Goal: Information Seeking & Learning: Check status

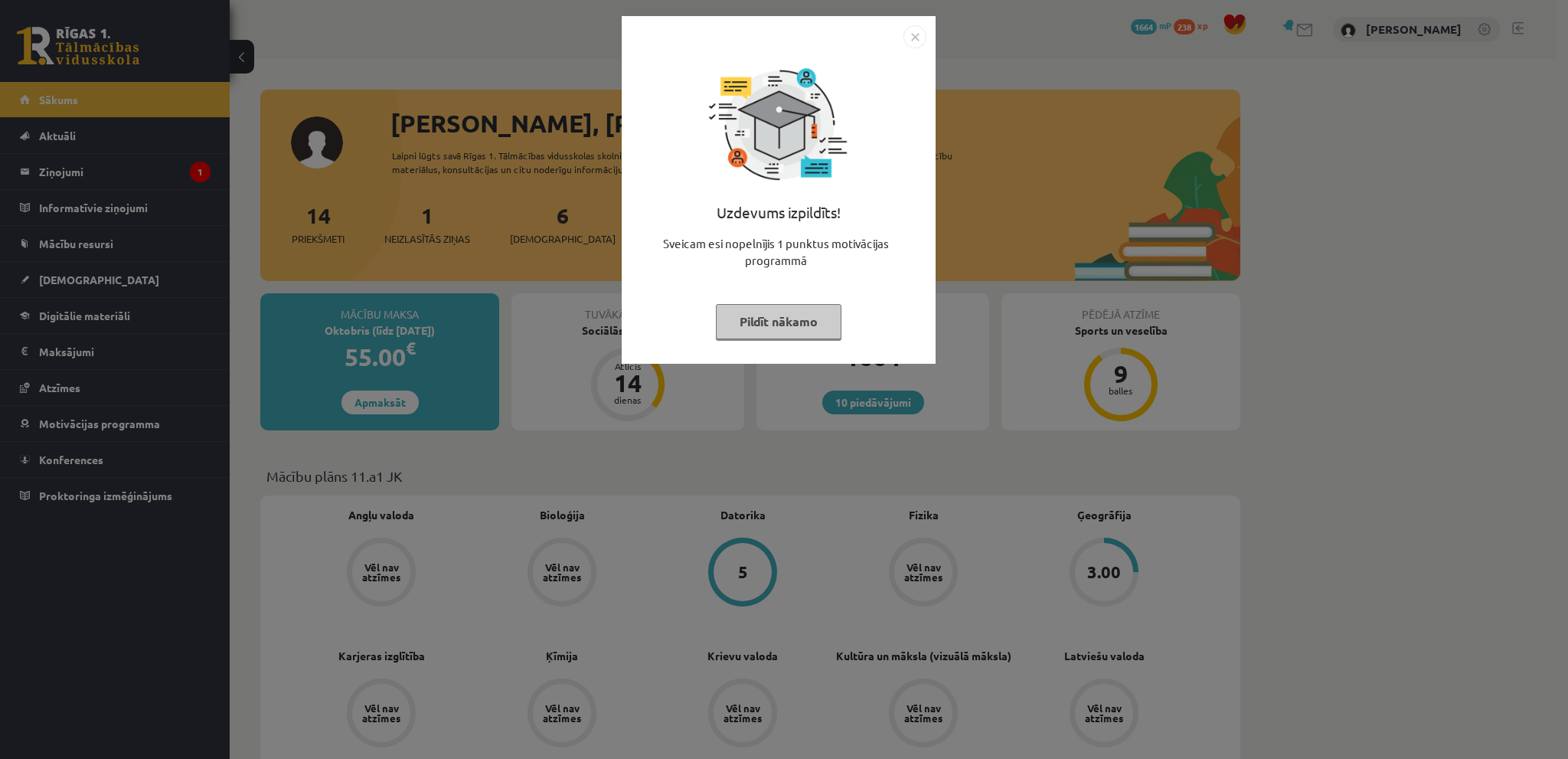
click at [910, 37] on img "Close" at bounding box center [915, 37] width 23 height 23
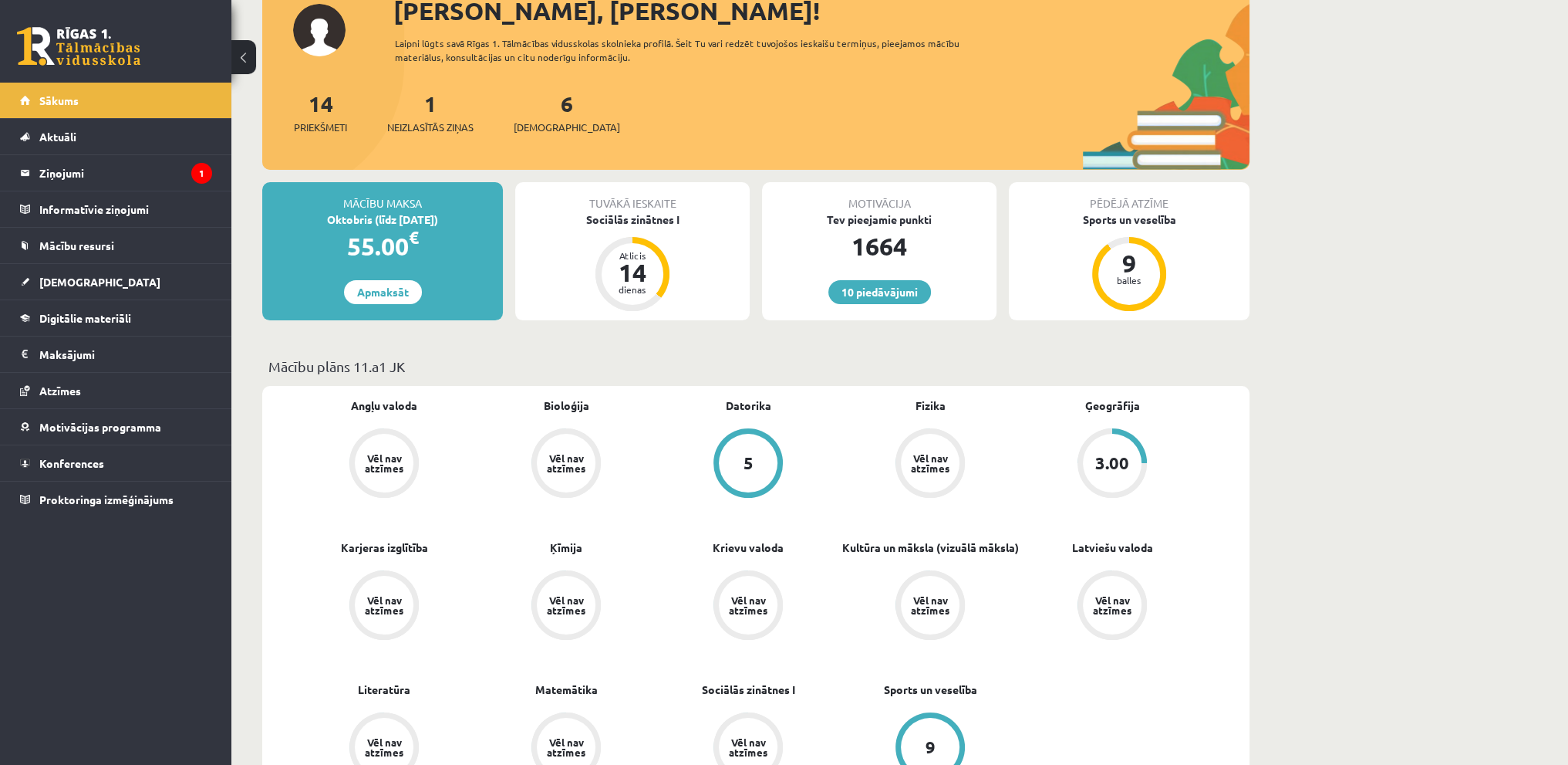
scroll to position [77, 0]
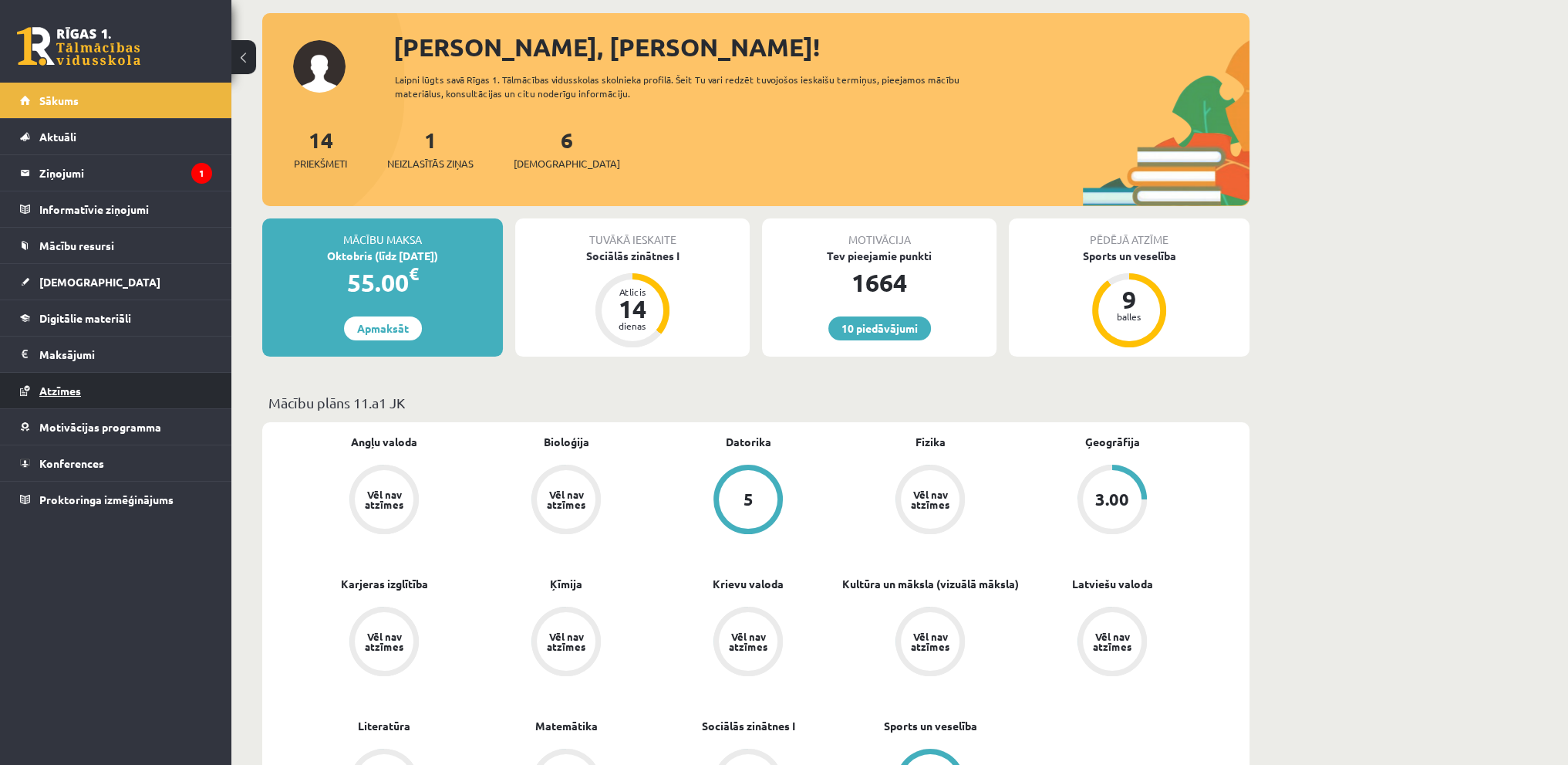
click at [83, 392] on link "Atzīmes" at bounding box center [116, 390] width 192 height 35
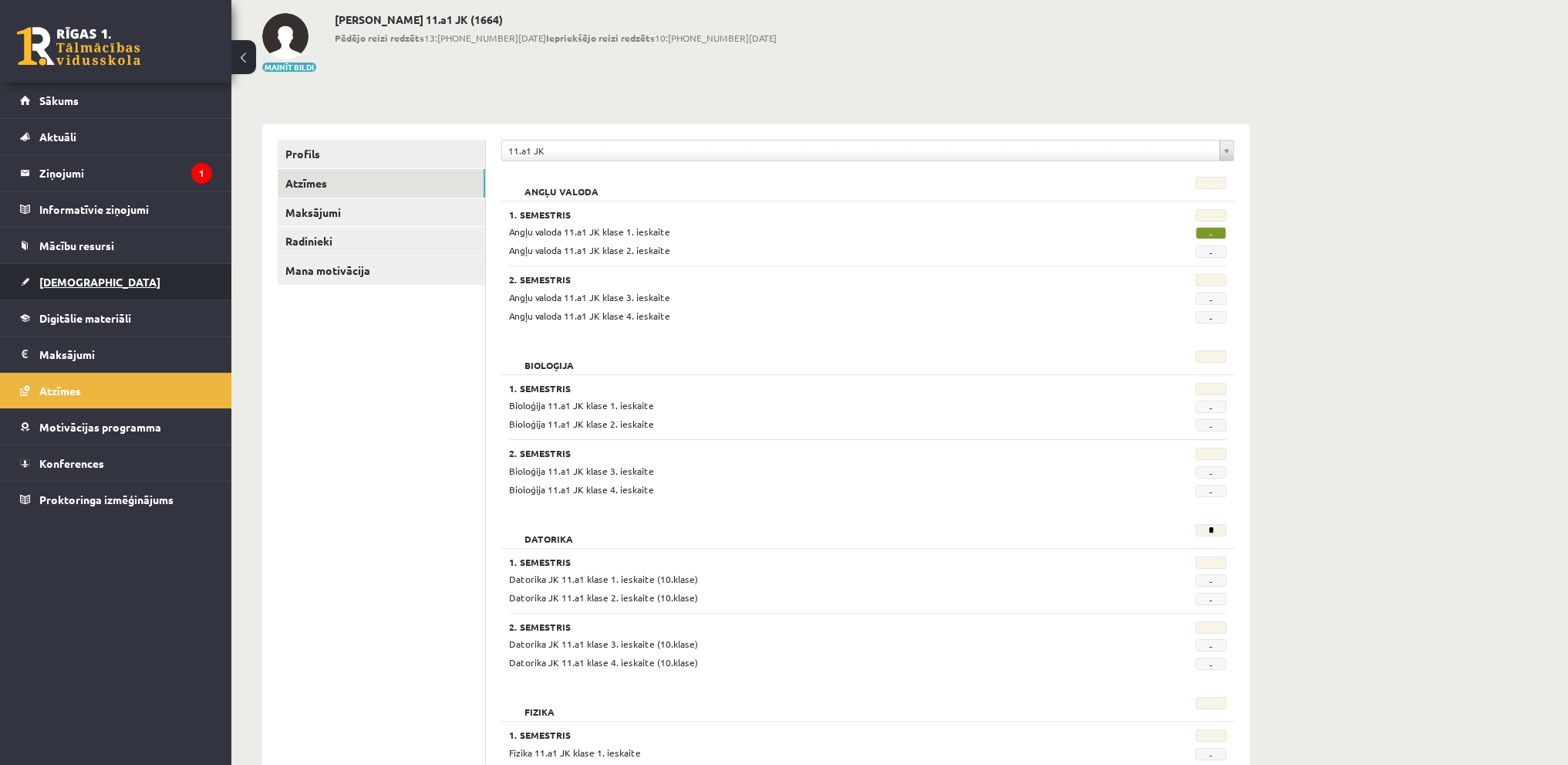
click at [60, 281] on span "[DEMOGRAPHIC_DATA]" at bounding box center [100, 281] width 121 height 14
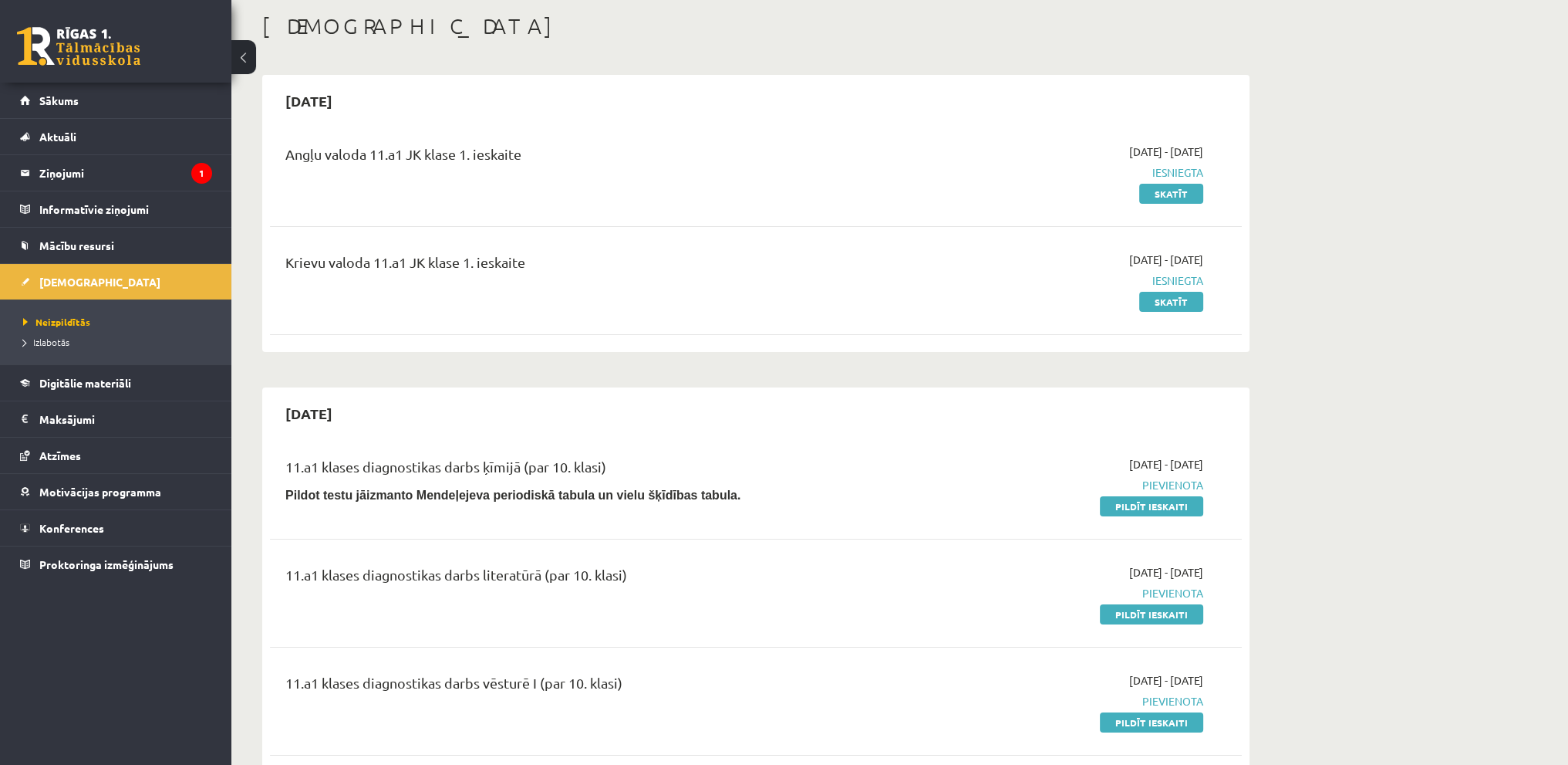
click at [37, 345] on span "Izlabotās" at bounding box center [46, 342] width 46 height 13
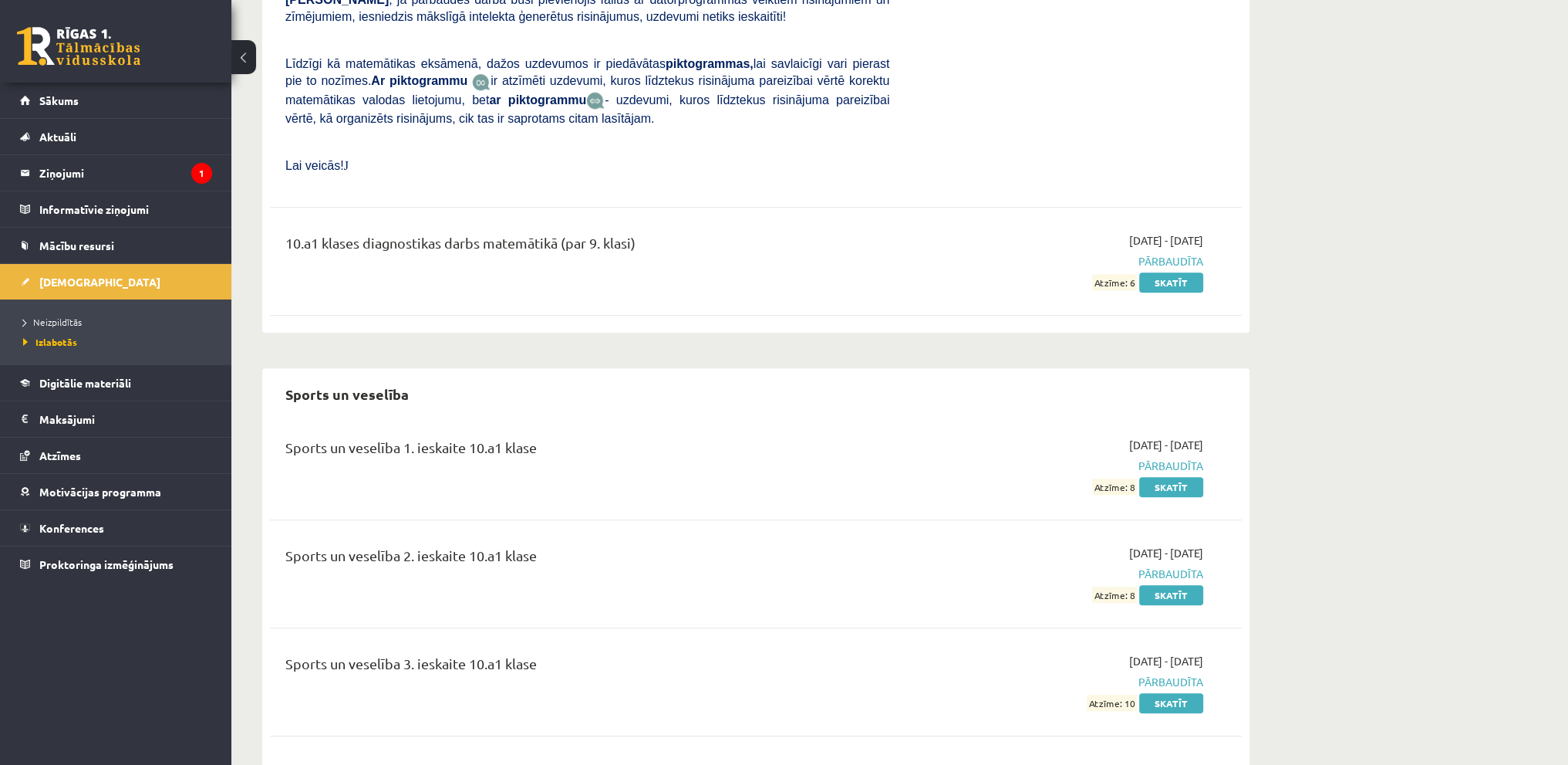
scroll to position [9704, 0]
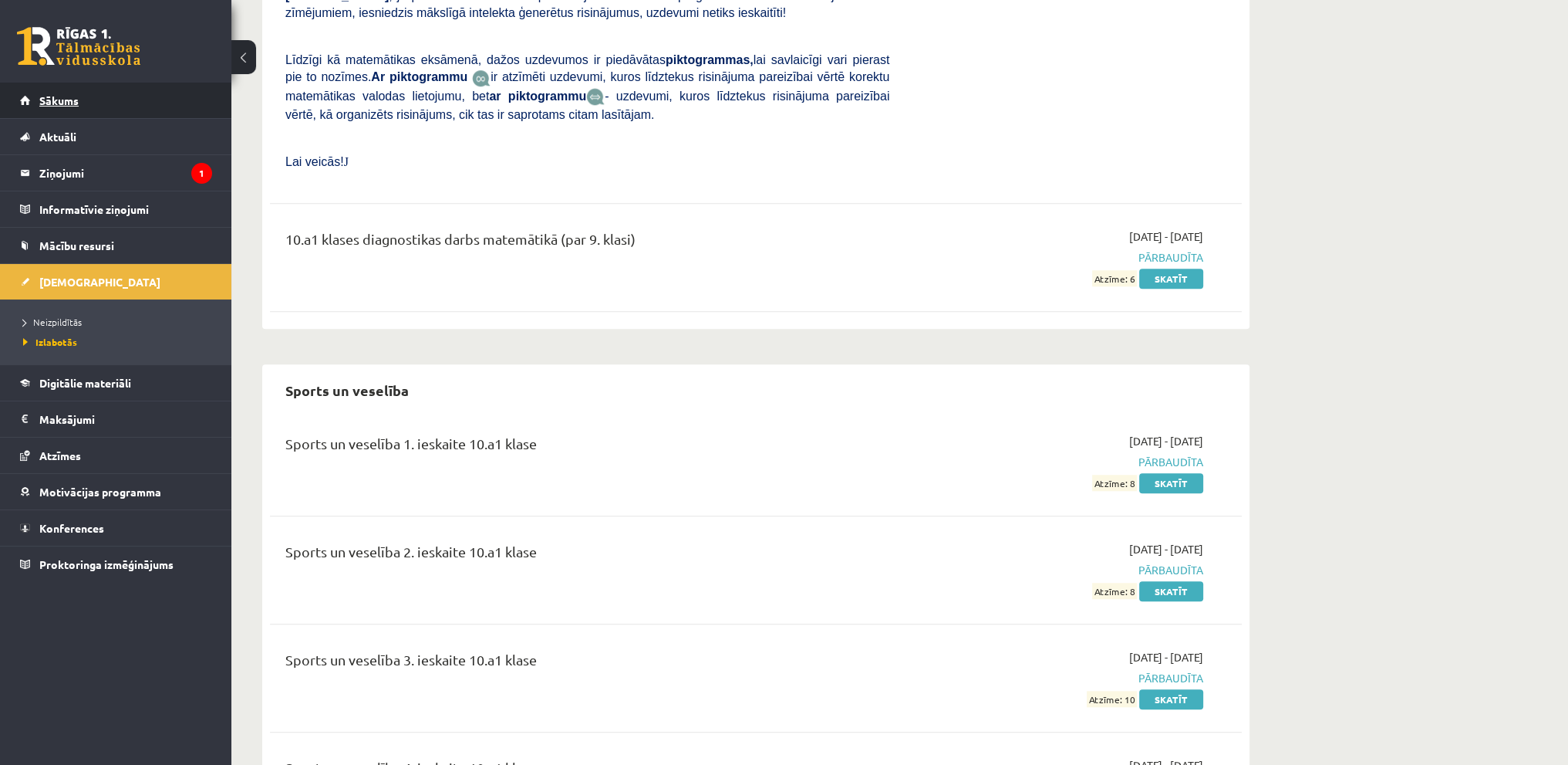
click at [92, 104] on link "Sākums" at bounding box center [116, 100] width 192 height 35
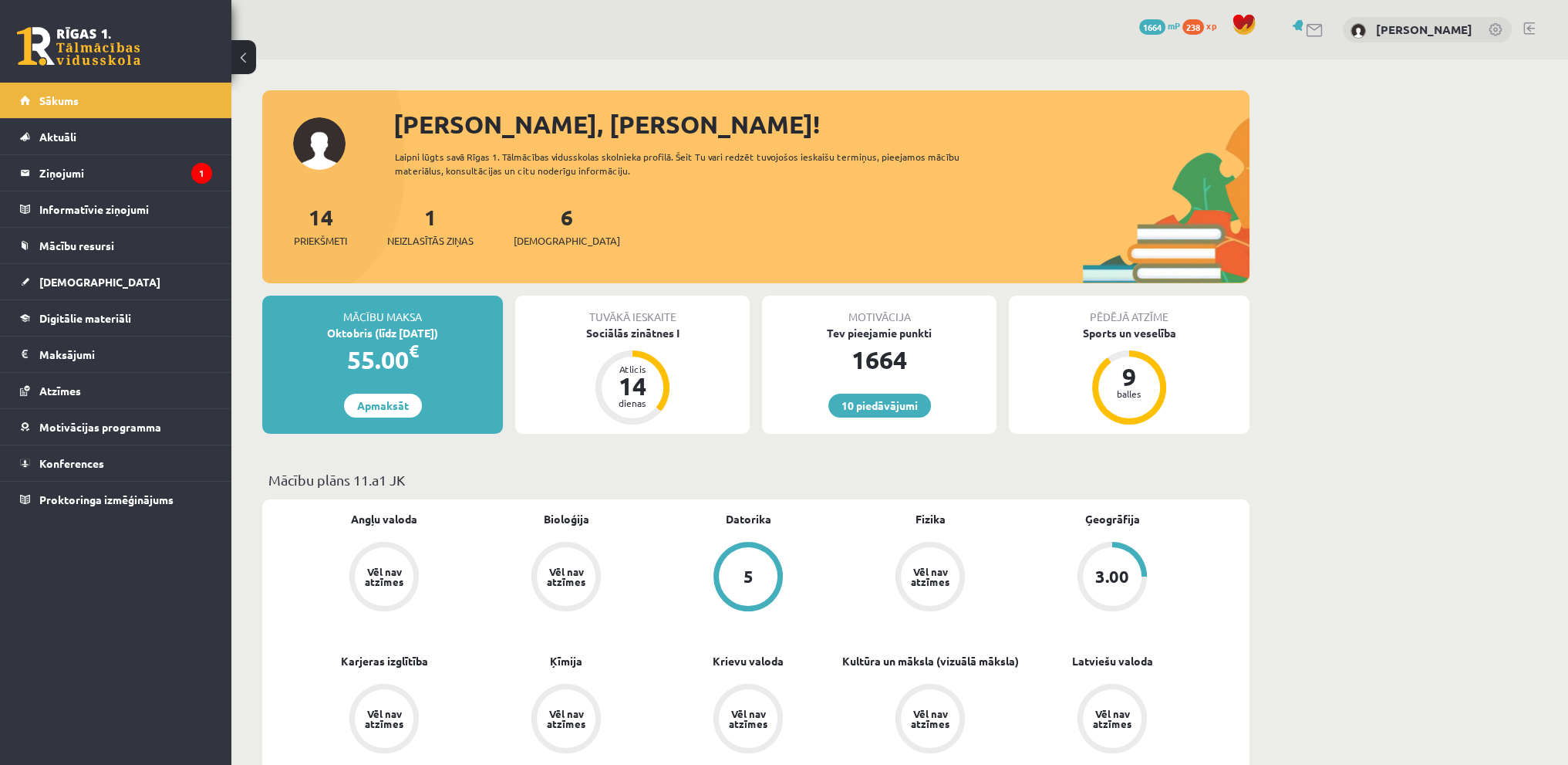
click at [1534, 34] on div at bounding box center [1529, 30] width 12 height 15
click at [1521, 25] on div "10 Dāvanas 1664 mP 238 xp Viktorija Bērziņa" at bounding box center [900, 29] width 1336 height 60
click at [1526, 31] on link at bounding box center [1529, 29] width 12 height 13
